Goal: Task Accomplishment & Management: Use online tool/utility

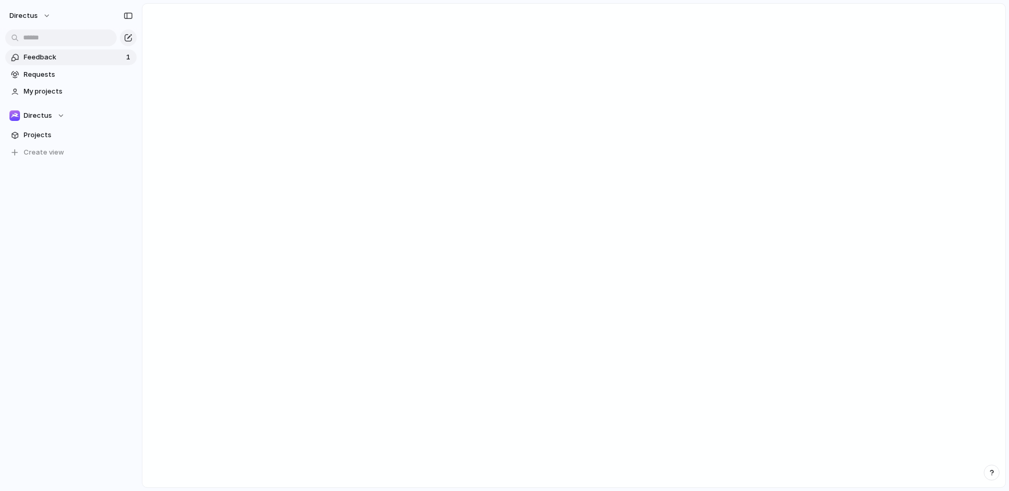
click at [69, 57] on span "Feedback" at bounding box center [73, 57] width 99 height 11
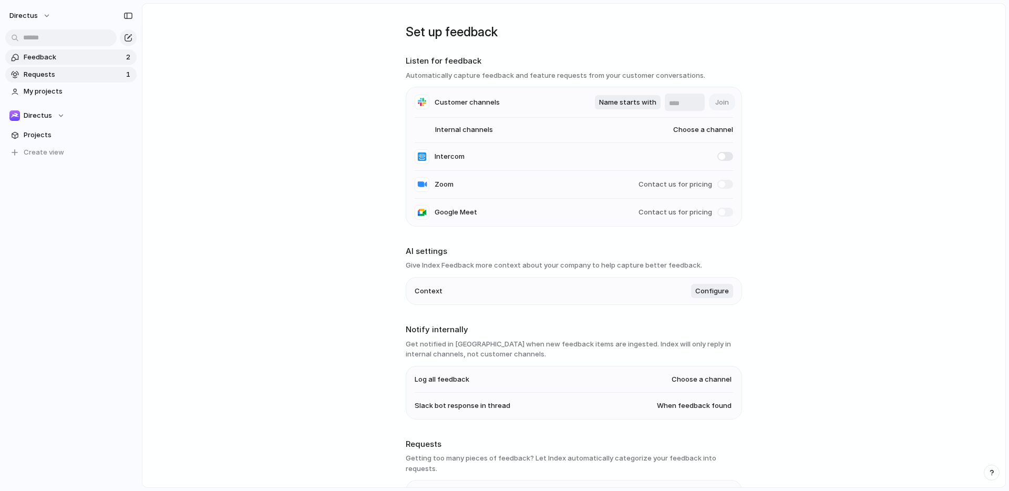
click at [76, 74] on span "Requests" at bounding box center [73, 74] width 99 height 11
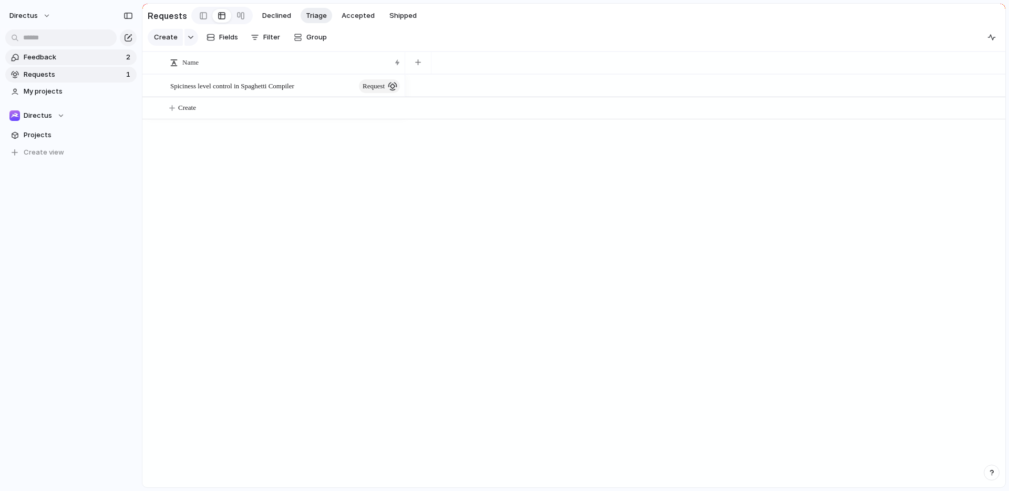
click at [84, 61] on span "Feedback" at bounding box center [73, 57] width 99 height 11
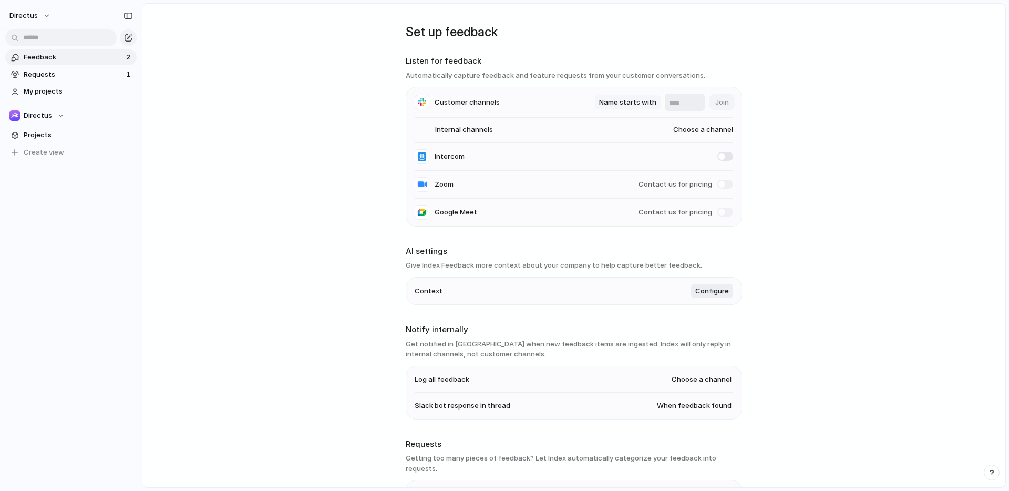
click at [638, 98] on span "Name starts with" at bounding box center [627, 102] width 57 height 11
click at [690, 101] on div "Name contains Name starts with Name ends with" at bounding box center [504, 245] width 1009 height 491
click at [681, 101] on input "text" at bounding box center [685, 103] width 32 height 11
click at [56, 115] on div "Directus" at bounding box center [36, 115] width 55 height 11
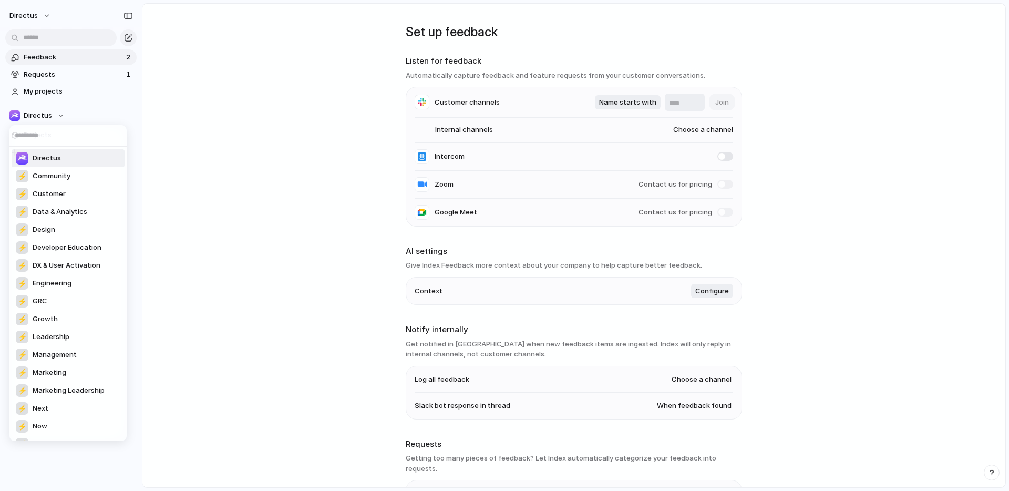
drag, startPoint x: 228, startPoint y: 139, endPoint x: 219, endPoint y: 139, distance: 9.0
click at [226, 139] on div "Directus ⚡ Community ⚡ Customer ⚡ Data & Analytics ⚡ Design ⚡ Developer Educati…" at bounding box center [504, 245] width 1009 height 491
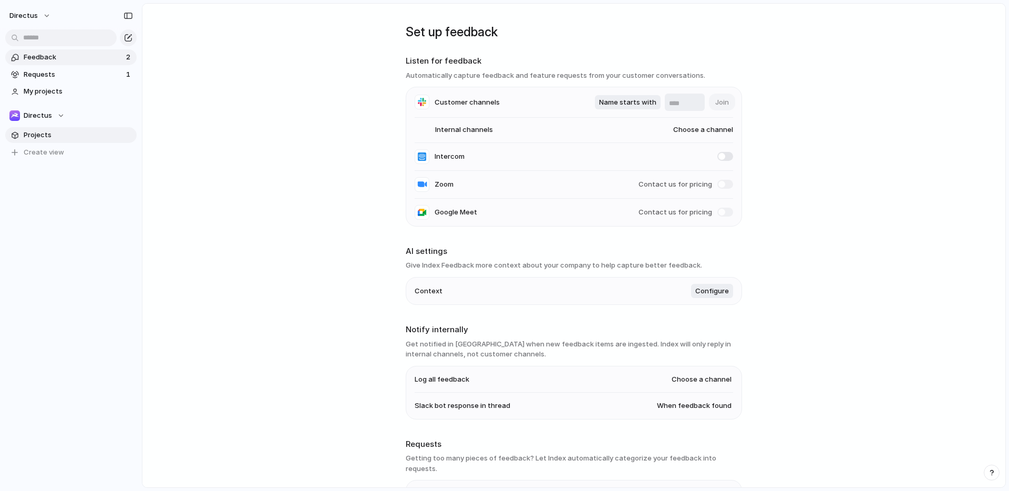
click at [83, 138] on span "Projects" at bounding box center [78, 135] width 109 height 11
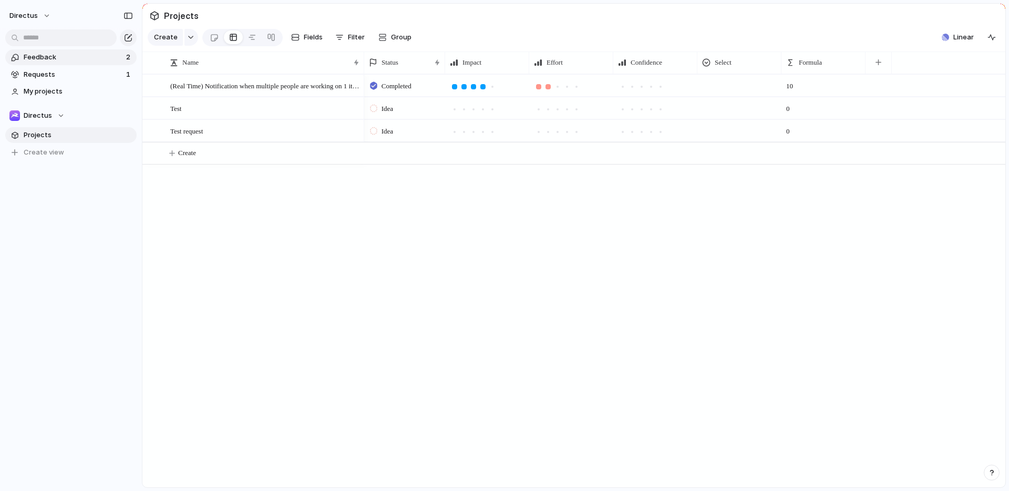
click at [77, 62] on span "Feedback" at bounding box center [73, 57] width 99 height 11
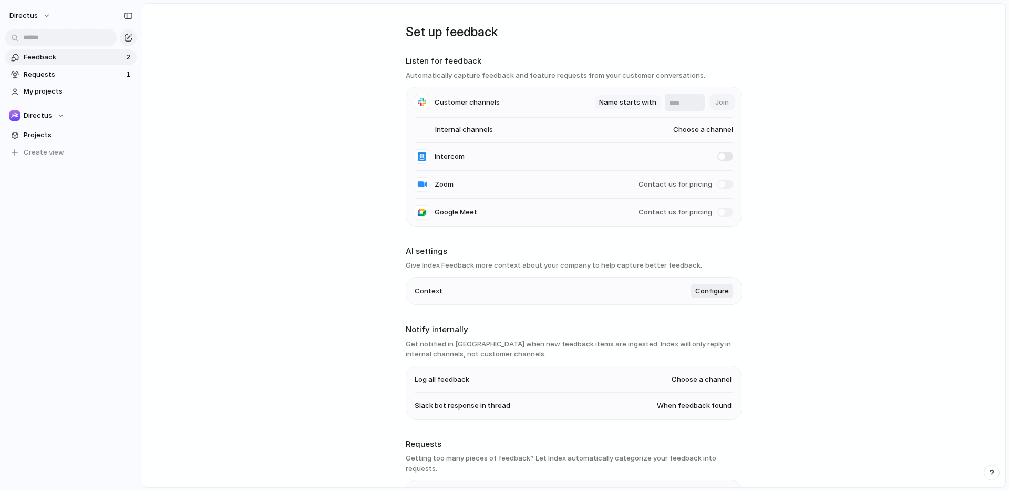
click at [630, 106] on span "Name starts with" at bounding box center [627, 102] width 57 height 11
click at [481, 63] on div "Name contains Name starts with Name ends with" at bounding box center [504, 245] width 1009 height 491
click at [681, 105] on input "text" at bounding box center [685, 103] width 32 height 11
type input "********"
click at [718, 99] on span "Join" at bounding box center [723, 102] width 14 height 11
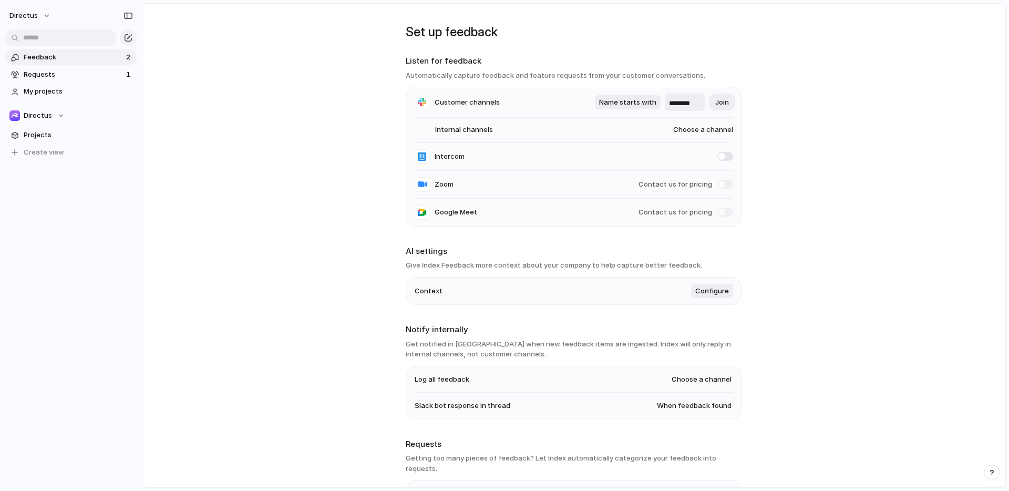
click at [613, 118] on li "Internal channels Choose a channel" at bounding box center [574, 130] width 319 height 25
click at [716, 125] on span "Choose a channel" at bounding box center [693, 130] width 80 height 11
click at [709, 135] on div "#random #general #eng-random #engineering #cloud-api-accounts #eng-checkins #de…" at bounding box center [504, 245] width 1009 height 491
click at [710, 131] on span "Choose a channel" at bounding box center [693, 130] width 80 height 11
click at [676, 98] on div "#random #general #eng-random #engineering #cloud-api-accounts #eng-checkins #de…" at bounding box center [504, 245] width 1009 height 491
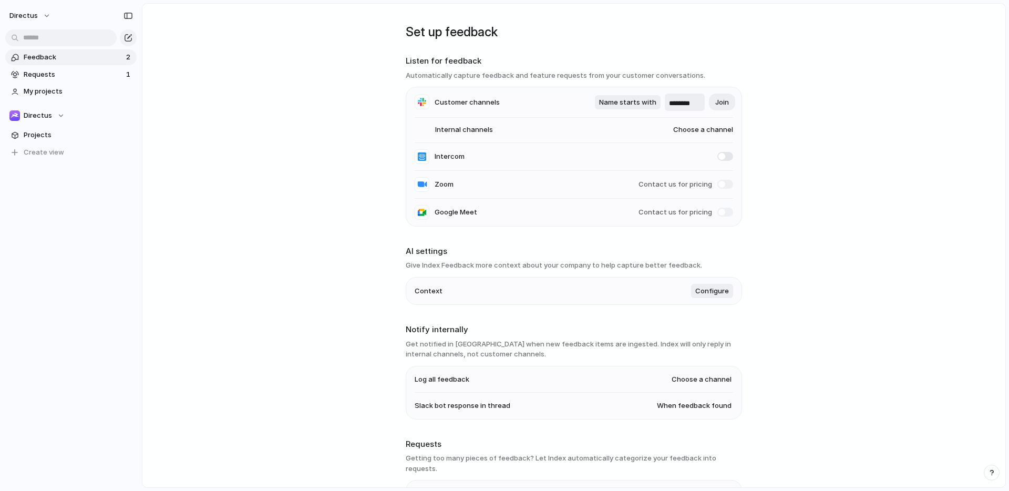
click at [677, 101] on input "********" at bounding box center [685, 103] width 32 height 11
drag, startPoint x: 871, startPoint y: 144, endPoint x: 806, endPoint y: 149, distance: 64.8
click at [869, 144] on main "Set up feedback Listen for feedback Automatically capture feedback and feature …" at bounding box center [574, 245] width 864 height 485
click at [718, 132] on span "Choose a channel" at bounding box center [693, 130] width 80 height 11
type input "****"
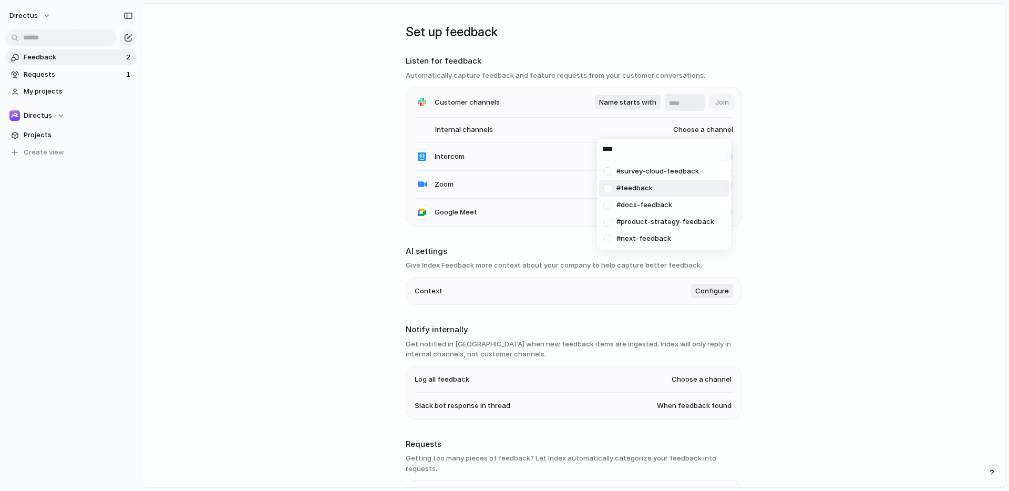
click at [637, 183] on span "#feedback" at bounding box center [635, 188] width 36 height 11
type input "********"
click at [776, 188] on main "Set up feedback Listen for feedback Automatically capture feedback and feature …" at bounding box center [574, 245] width 864 height 485
click at [361, 183] on main "Set up feedback Listen for feedback Automatically capture feedback and feature …" at bounding box center [574, 245] width 864 height 485
click at [280, 138] on main "Set up feedback Listen for feedback Automatically capture feedback and feature …" at bounding box center [574, 245] width 864 height 485
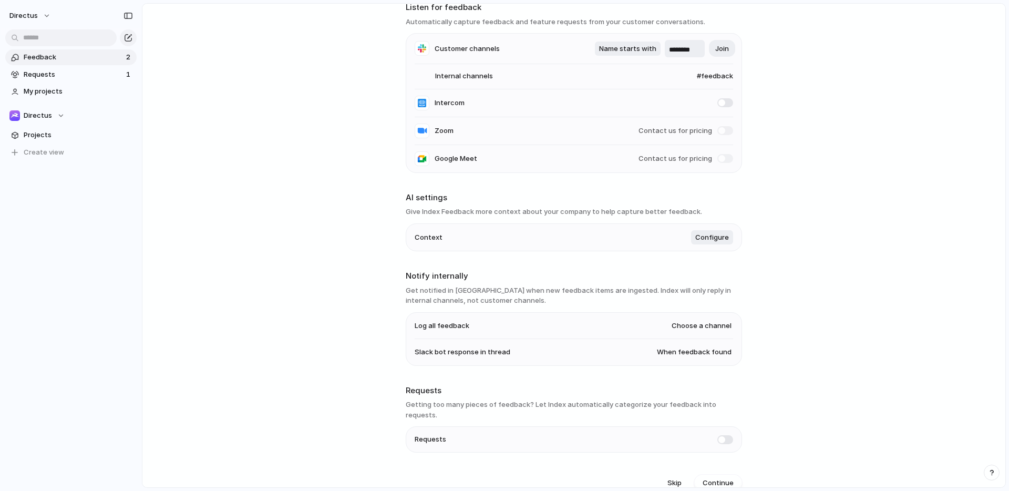
scroll to position [56, 0]
click at [60, 74] on span "Requests" at bounding box center [73, 74] width 99 height 11
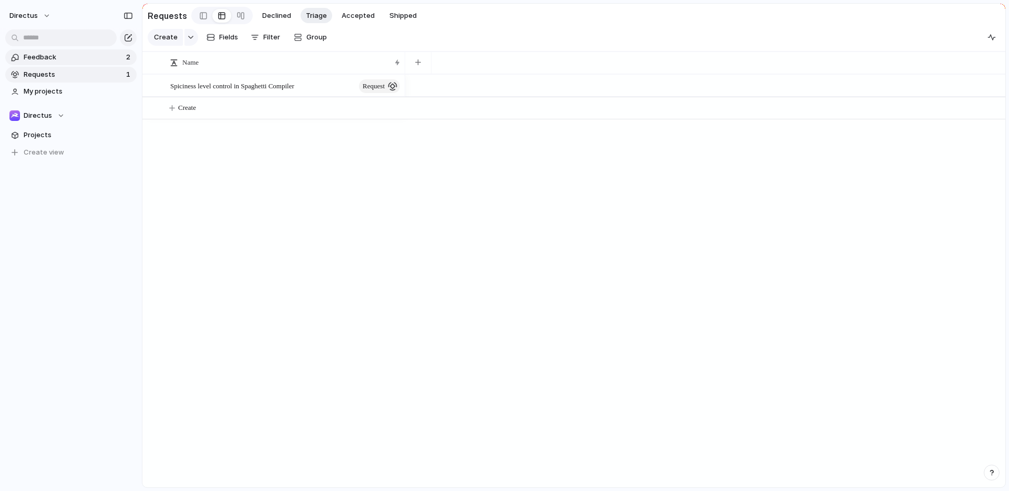
click at [81, 59] on span "Feedback" at bounding box center [73, 57] width 99 height 11
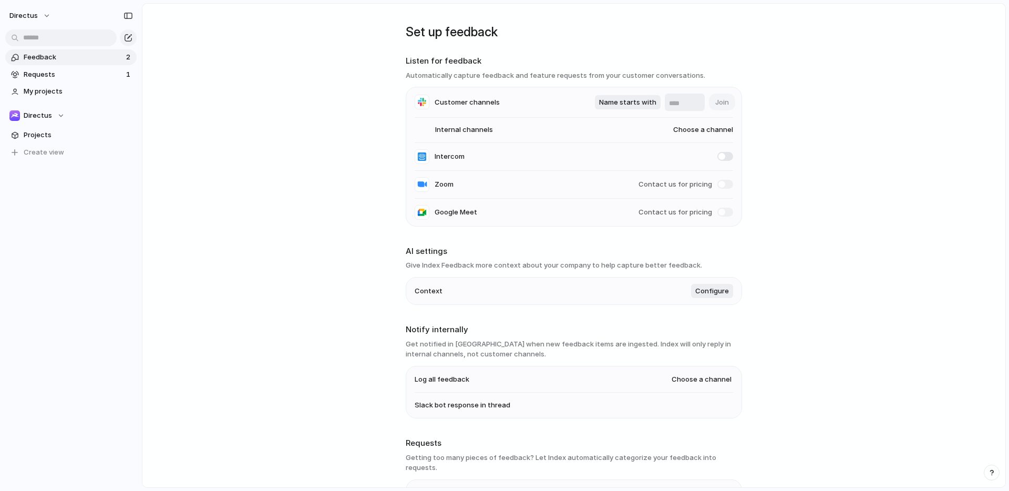
type input "********"
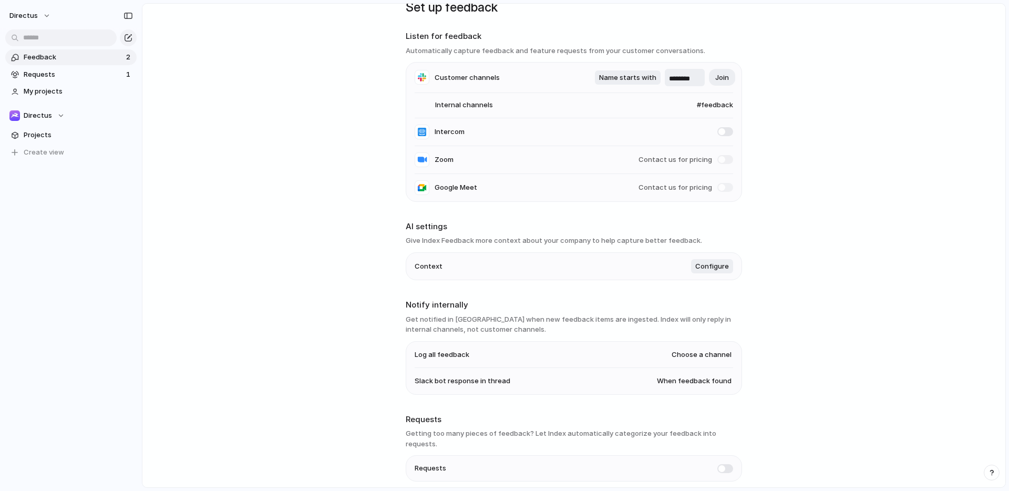
scroll to position [56, 0]
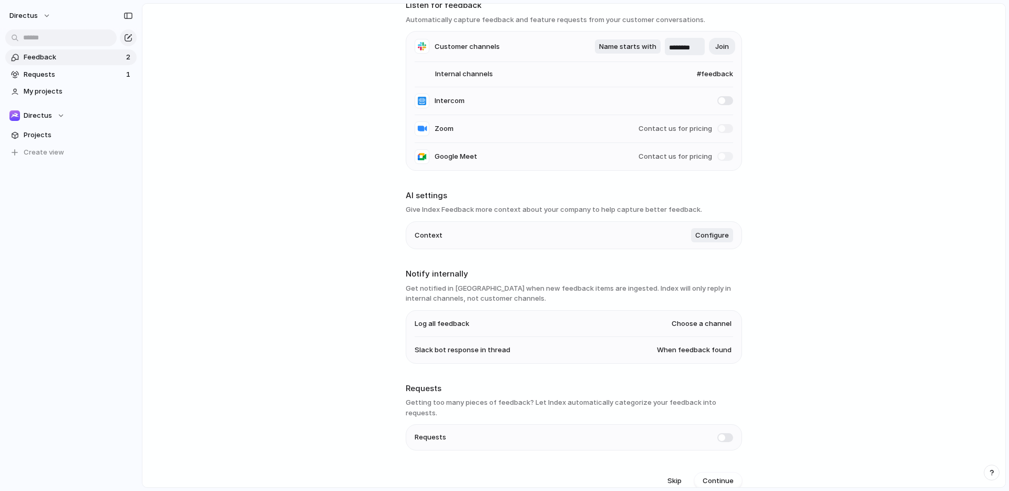
click at [711, 324] on span "Choose a channel" at bounding box center [702, 324] width 60 height 11
click at [528, 288] on div "#random #general #eng-random #engineering #cloud-api-accounts #eng-checkins #de…" at bounding box center [504, 245] width 1009 height 491
click at [729, 476] on span "Continue" at bounding box center [718, 481] width 31 height 11
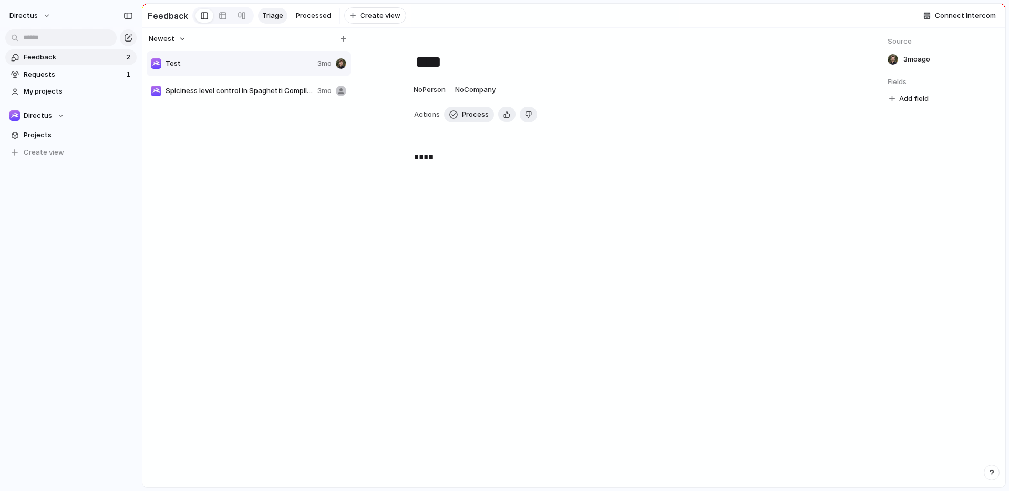
scroll to position [0, 0]
click at [218, 95] on span "Spiciness level control in Spaghetti Compiler" at bounding box center [240, 91] width 148 height 11
type textarea "**********"
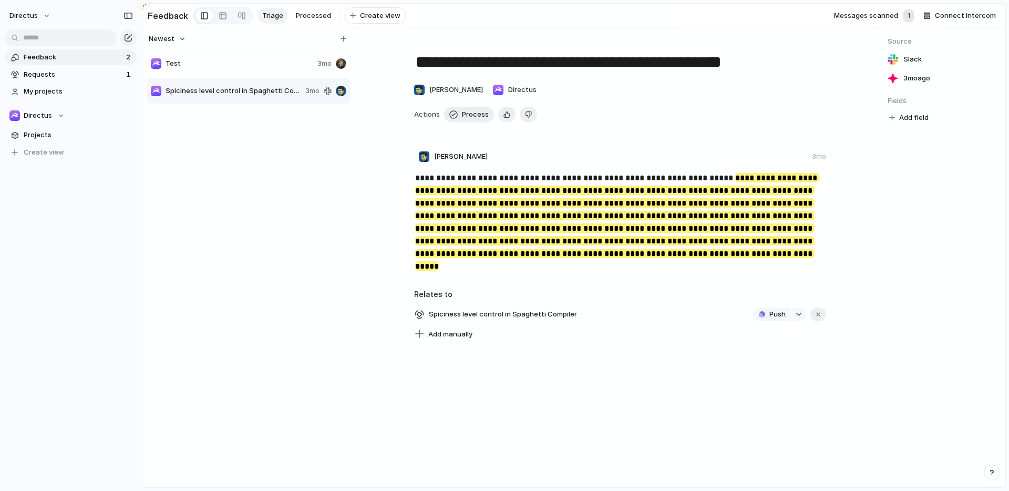
click at [487, 229] on mark "**********" at bounding box center [617, 222] width 404 height 98
click at [554, 196] on mark "**********" at bounding box center [617, 222] width 404 height 98
click at [68, 136] on span "Projects" at bounding box center [78, 135] width 109 height 11
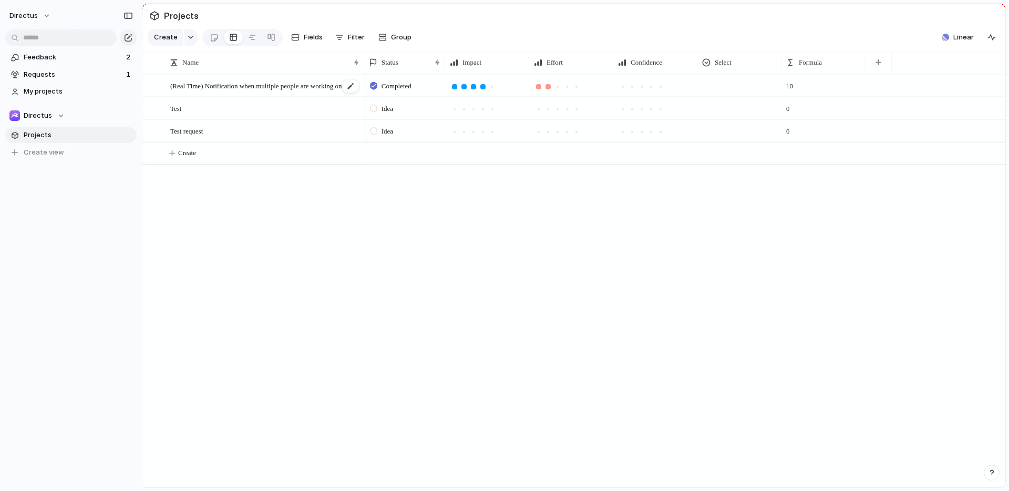
click at [250, 91] on span "(Real Time) Notification when multiple people are working on 1 item" at bounding box center [265, 85] width 190 height 12
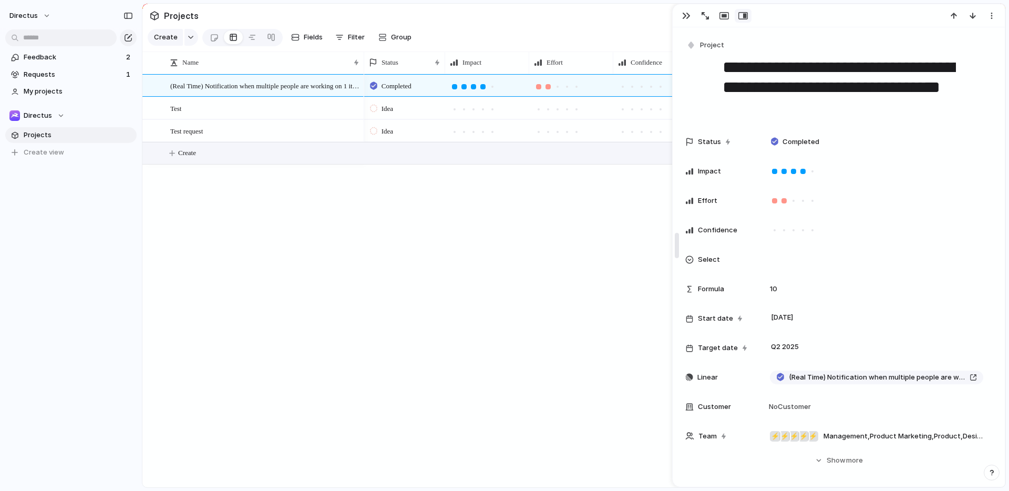
drag, startPoint x: 788, startPoint y: 165, endPoint x: 677, endPoint y: 156, distance: 111.2
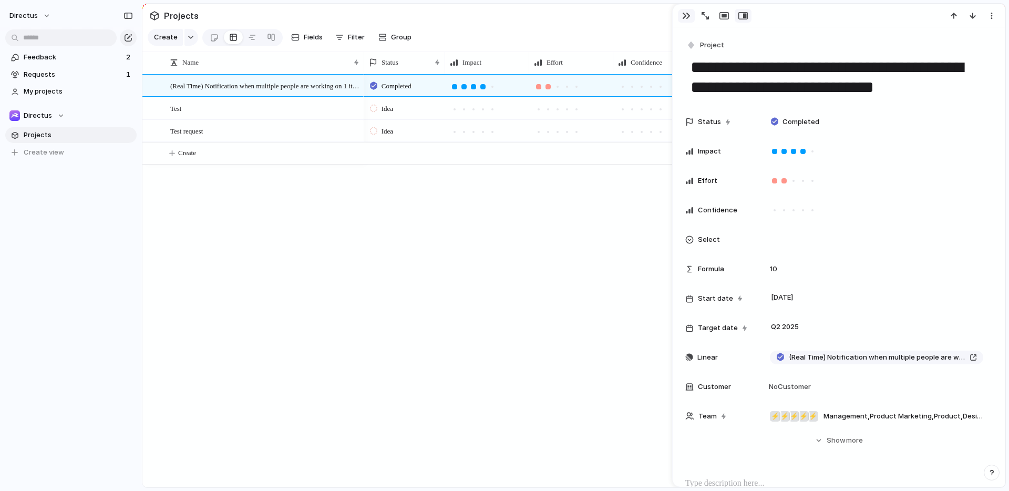
click at [684, 14] on div "button" at bounding box center [686, 16] width 8 height 8
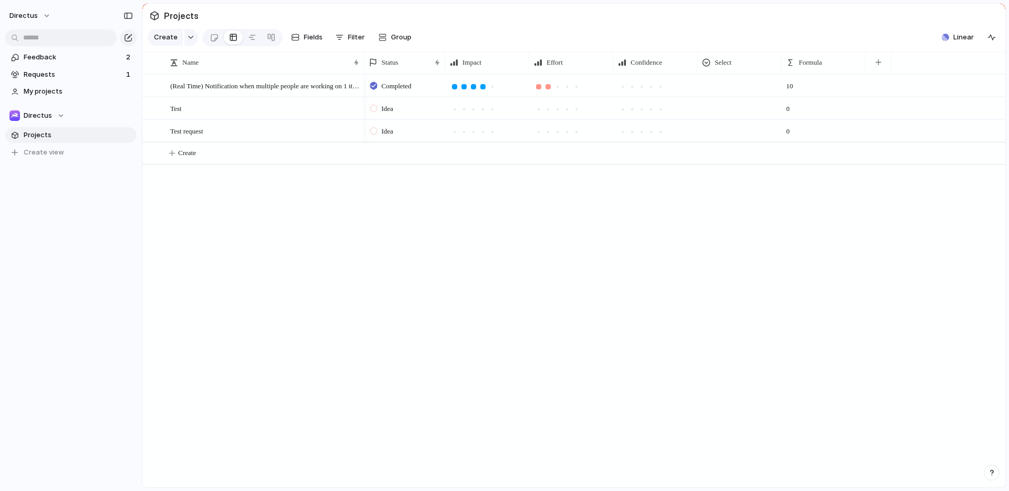
click at [302, 255] on div "(Real Time) Notification when multiple people are working on 1 item Test Test r…" at bounding box center [573, 280] width 863 height 413
click at [189, 45] on button "button" at bounding box center [192, 37] width 14 height 17
click at [254, 220] on div "Initiative Project Request Customize" at bounding box center [504, 245] width 1009 height 491
click at [949, 41] on div "button" at bounding box center [945, 37] width 7 height 7
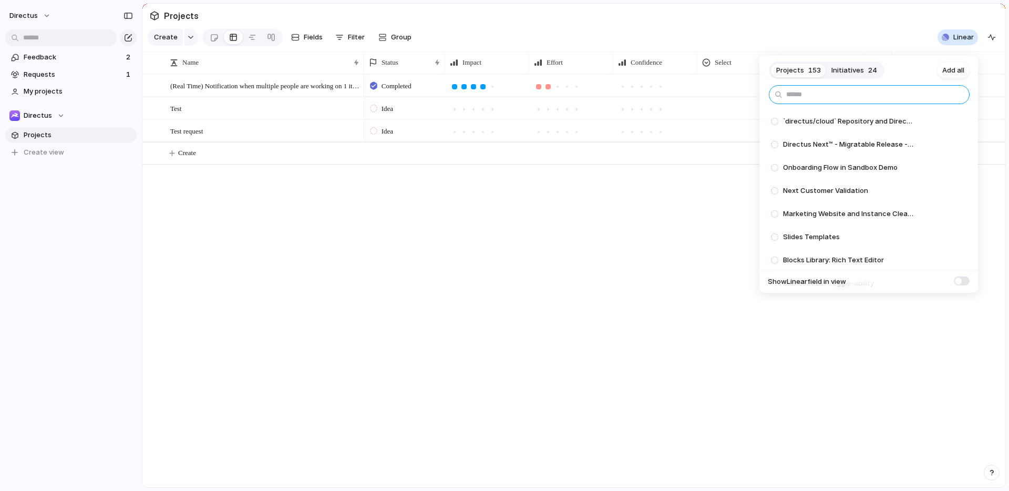
click at [826, 93] on input "text" at bounding box center [869, 94] width 201 height 19
click at [85, 70] on div "Projects 153 Initiatives 24 Add all `directus/cloud` Repository and Directus Cl…" at bounding box center [504, 245] width 1009 height 491
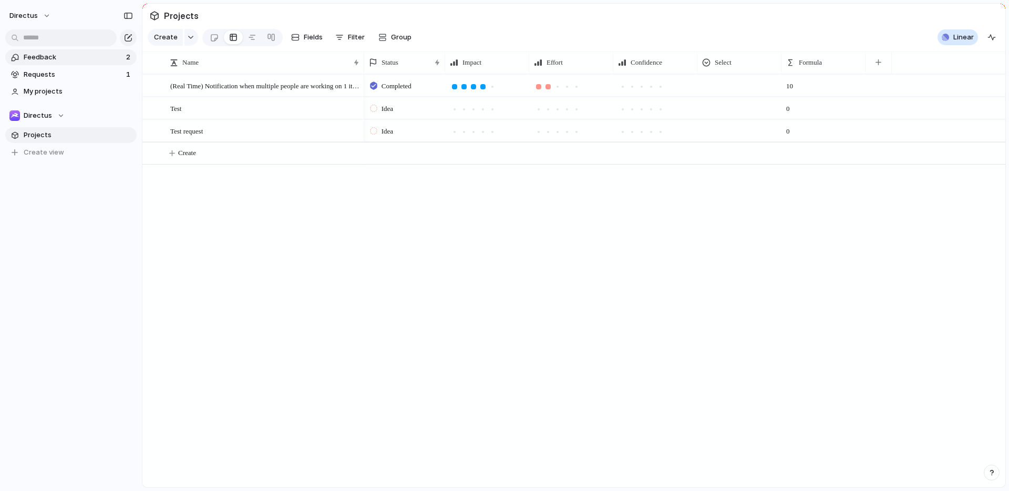
click at [83, 58] on span "Feedback" at bounding box center [73, 57] width 99 height 11
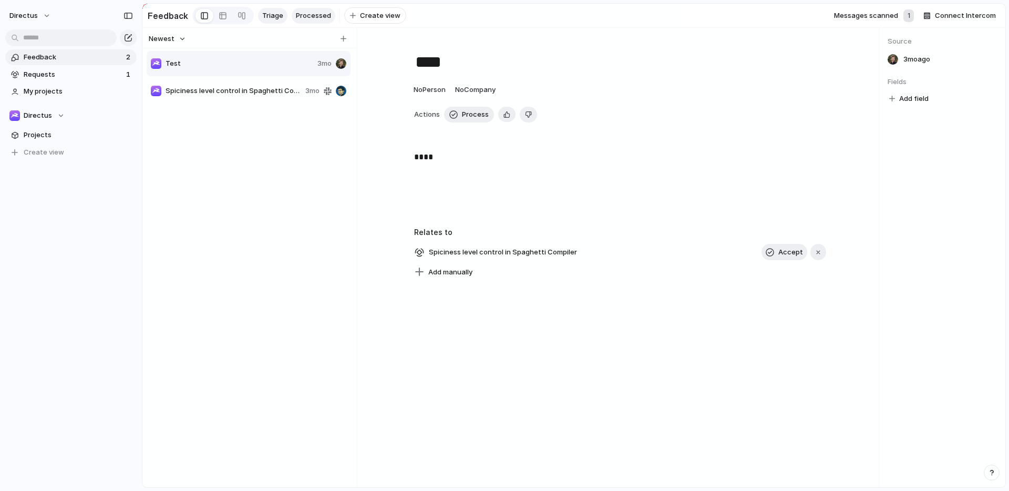
click at [297, 15] on span "Processed" at bounding box center [313, 16] width 35 height 11
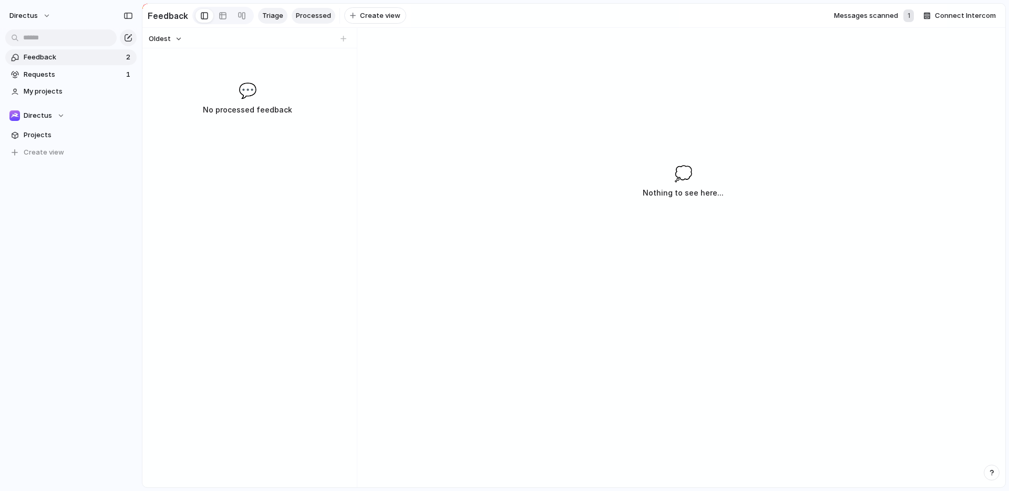
click at [270, 8] on link "Triage" at bounding box center [272, 16] width 29 height 16
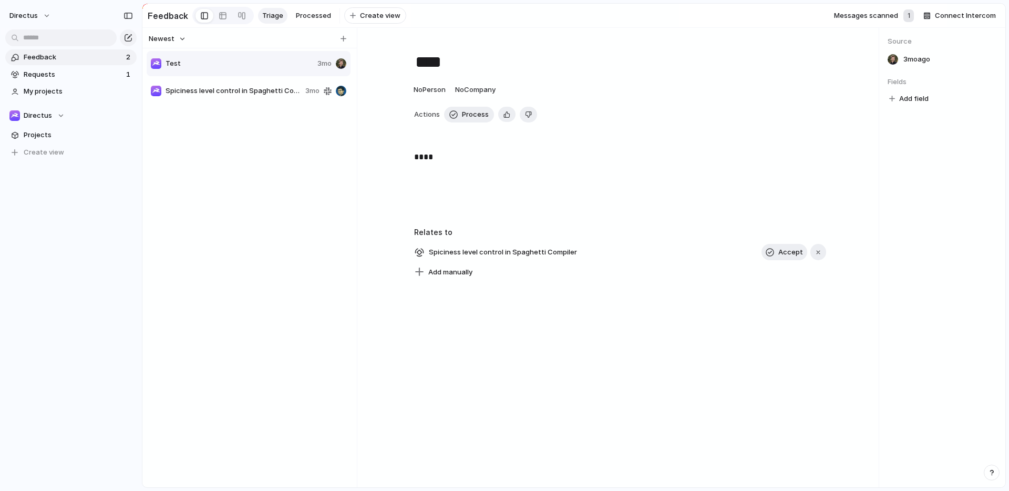
click at [250, 96] on span "Spiciness level control in Spaghetti Compiler" at bounding box center [234, 91] width 136 height 11
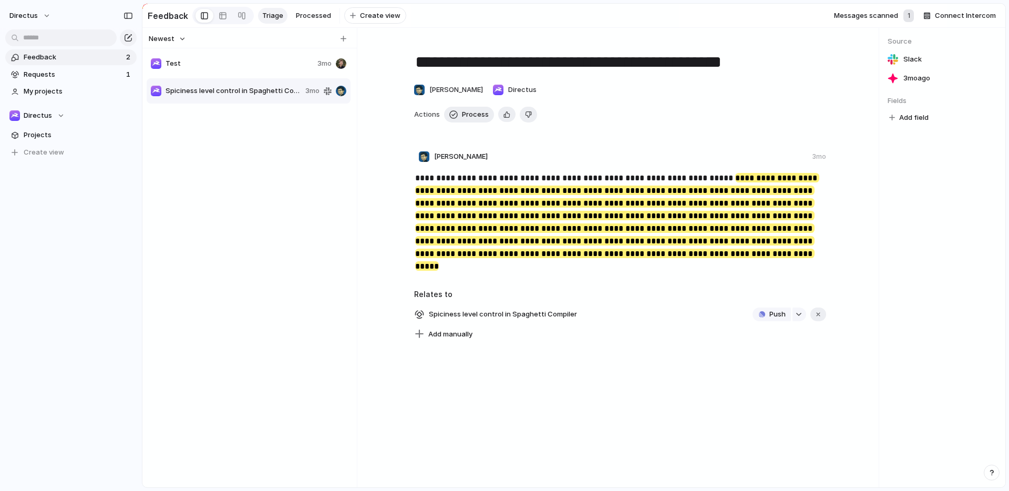
click at [484, 209] on mark "**********" at bounding box center [617, 222] width 404 height 98
click at [702, 225] on mark "**********" at bounding box center [617, 222] width 404 height 98
click at [628, 183] on p "**********" at bounding box center [621, 216] width 412 height 88
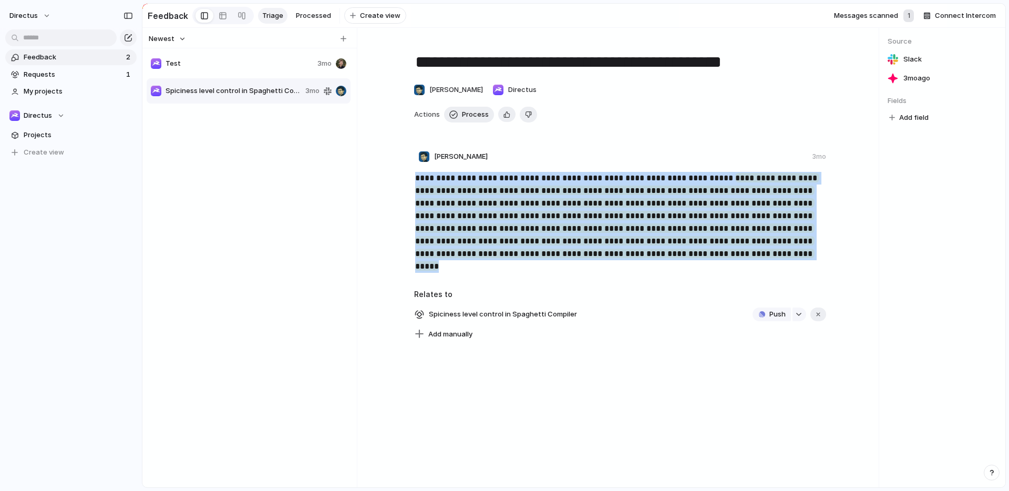
click at [627, 183] on p "**********" at bounding box center [621, 216] width 412 height 88
click at [352, 217] on div "Test 3mo Spiciness level control in Spaghetti Compiler 3mo" at bounding box center [250, 265] width 206 height 430
click at [392, 207] on div "**********" at bounding box center [621, 220] width 459 height 97
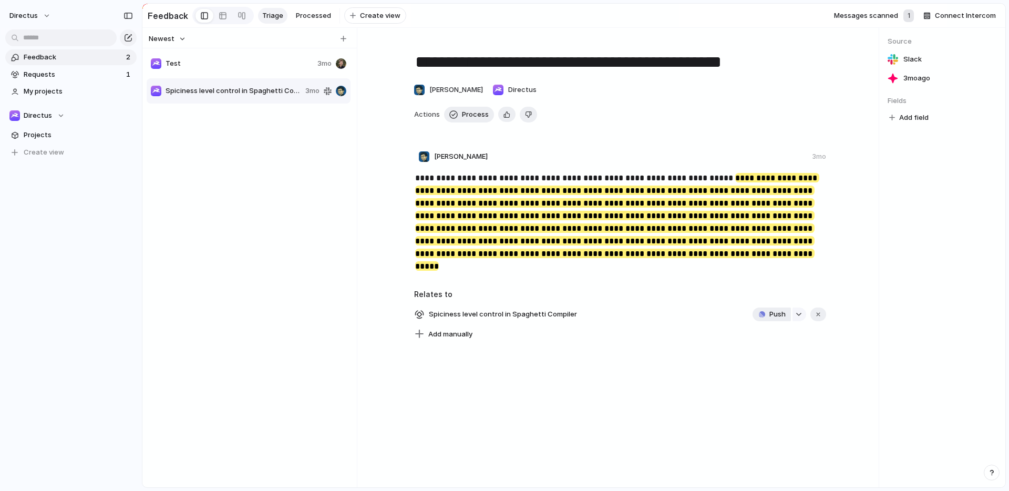
click at [770, 319] on span "Push" at bounding box center [778, 314] width 16 height 11
click at [768, 356] on li "Issue" at bounding box center [772, 358] width 60 height 17
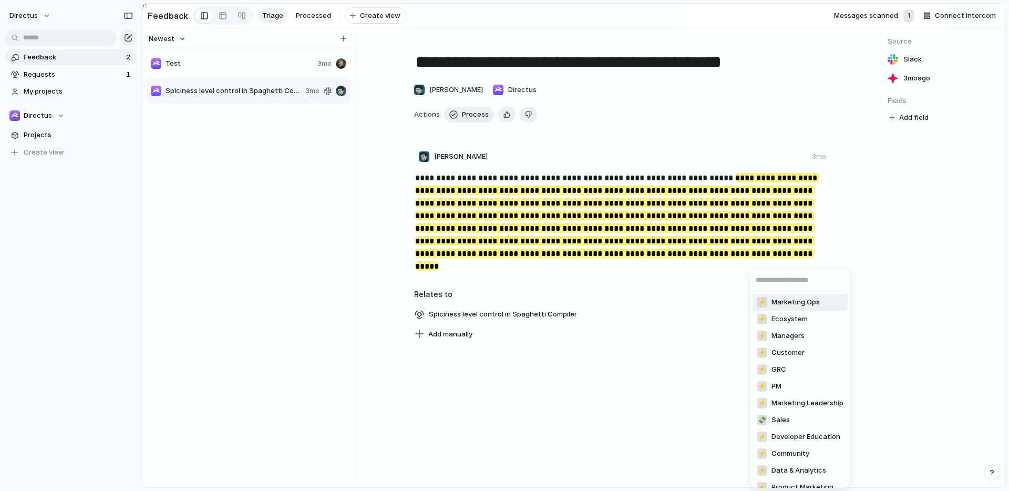
click at [604, 392] on div "⚡ Marketing Ops ⚡ Ecosystem ⚡ Managers ⚡ Customer ⚡ GRC ⚡ PM ⚡ Marketing Leader…" at bounding box center [504, 245] width 1009 height 491
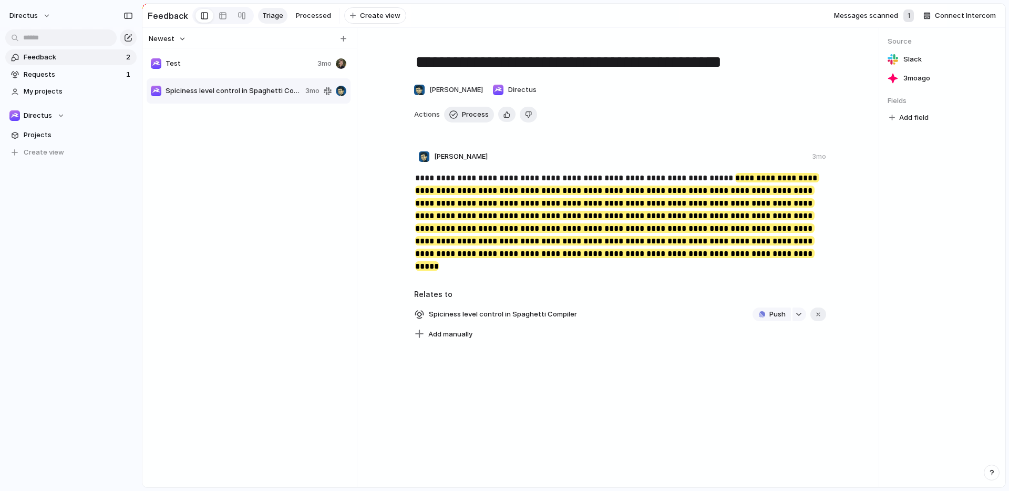
click at [311, 275] on div "Test 3mo Spiciness level control in Spaghetti Compiler 3mo" at bounding box center [250, 265] width 206 height 430
click at [192, 67] on span "Test" at bounding box center [240, 63] width 148 height 11
type textarea "****"
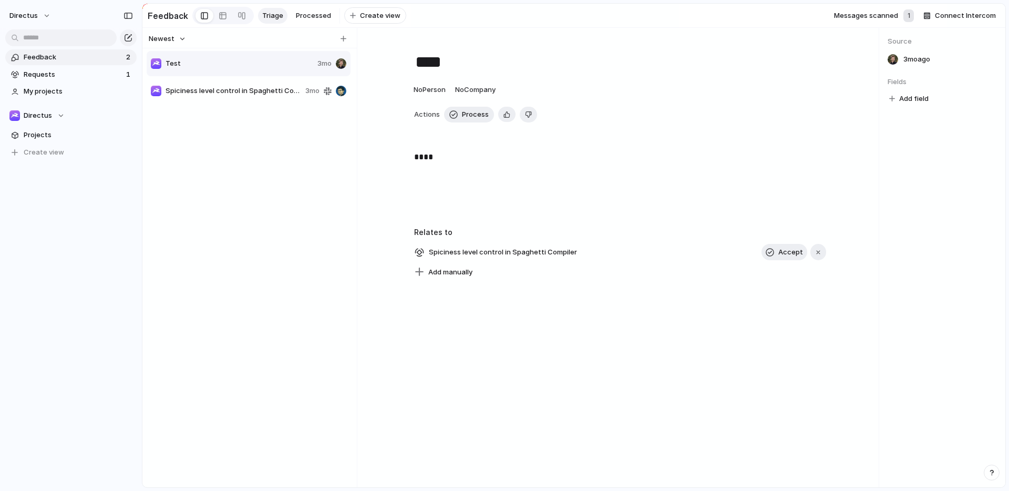
click at [415, 158] on p "****" at bounding box center [620, 157] width 412 height 13
click at [455, 278] on span "Add manually" at bounding box center [450, 272] width 44 height 11
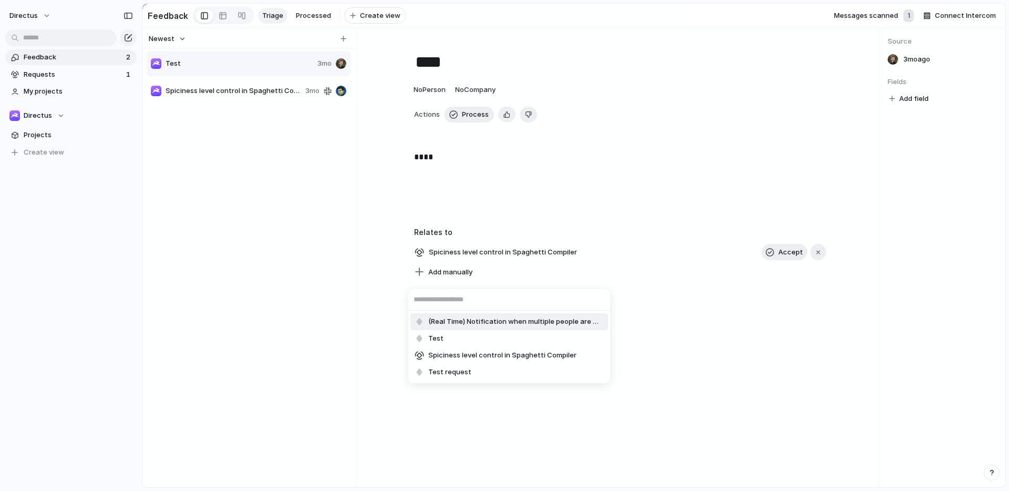
click at [469, 294] on input "text" at bounding box center [509, 299] width 202 height 21
click at [387, 284] on div "(Real Time) Notification when multiple people are working on 1 item Test Spicin…" at bounding box center [504, 245] width 1009 height 491
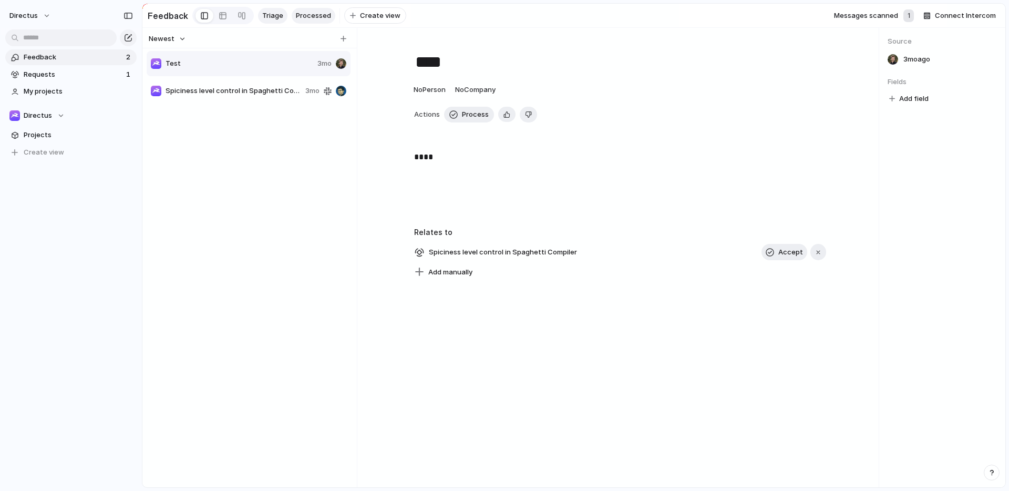
click at [302, 9] on link "Processed" at bounding box center [314, 16] width 44 height 16
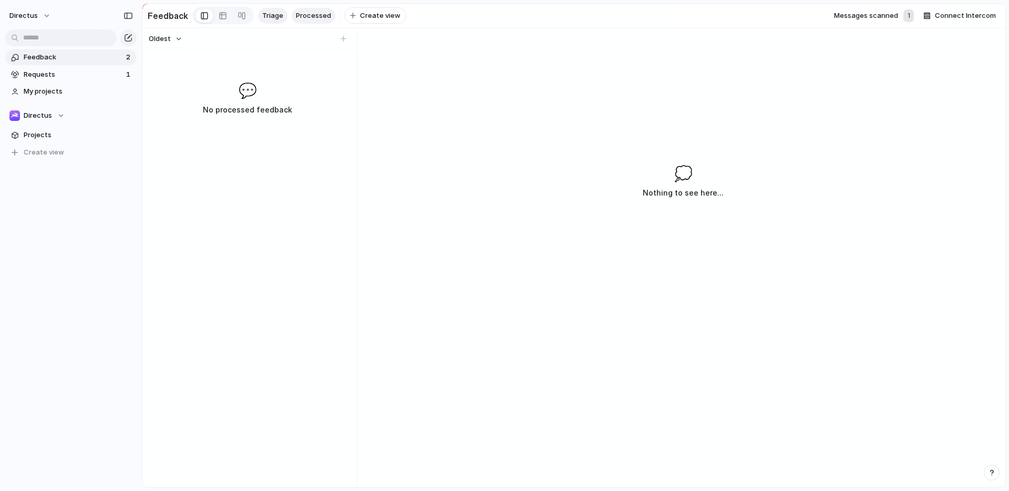
click at [275, 13] on span "Triage" at bounding box center [272, 16] width 21 height 11
